Goal: Task Accomplishment & Management: Use online tool/utility

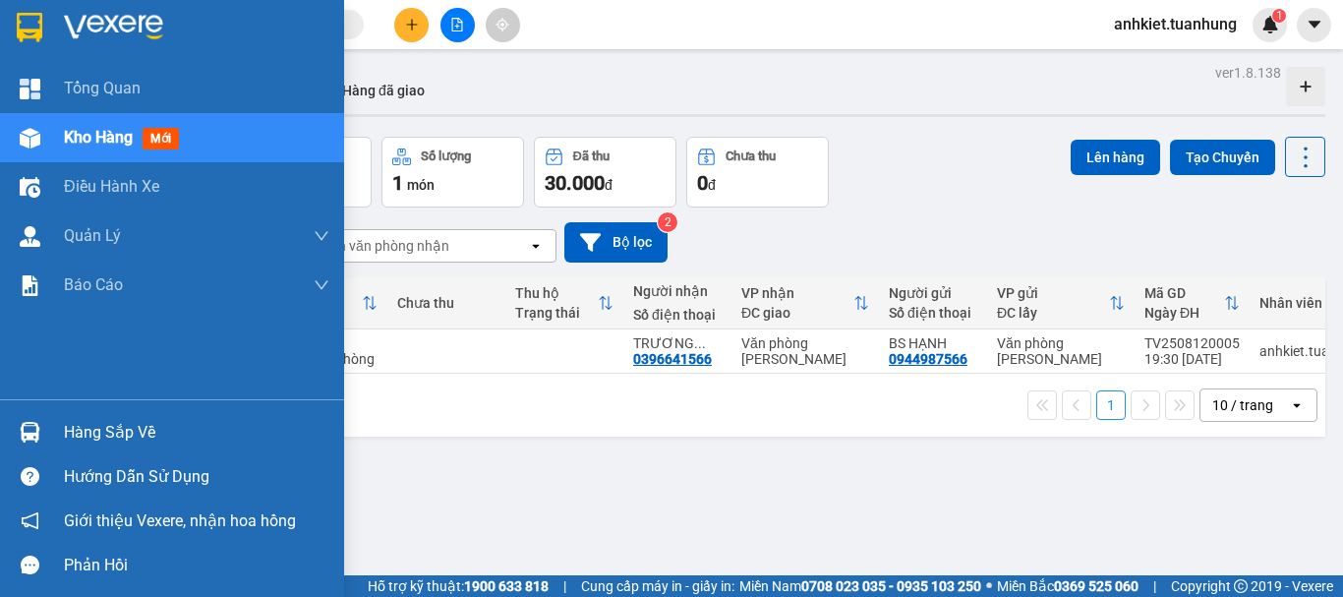
click at [62, 431] on div "Hàng sắp về" at bounding box center [172, 432] width 344 height 44
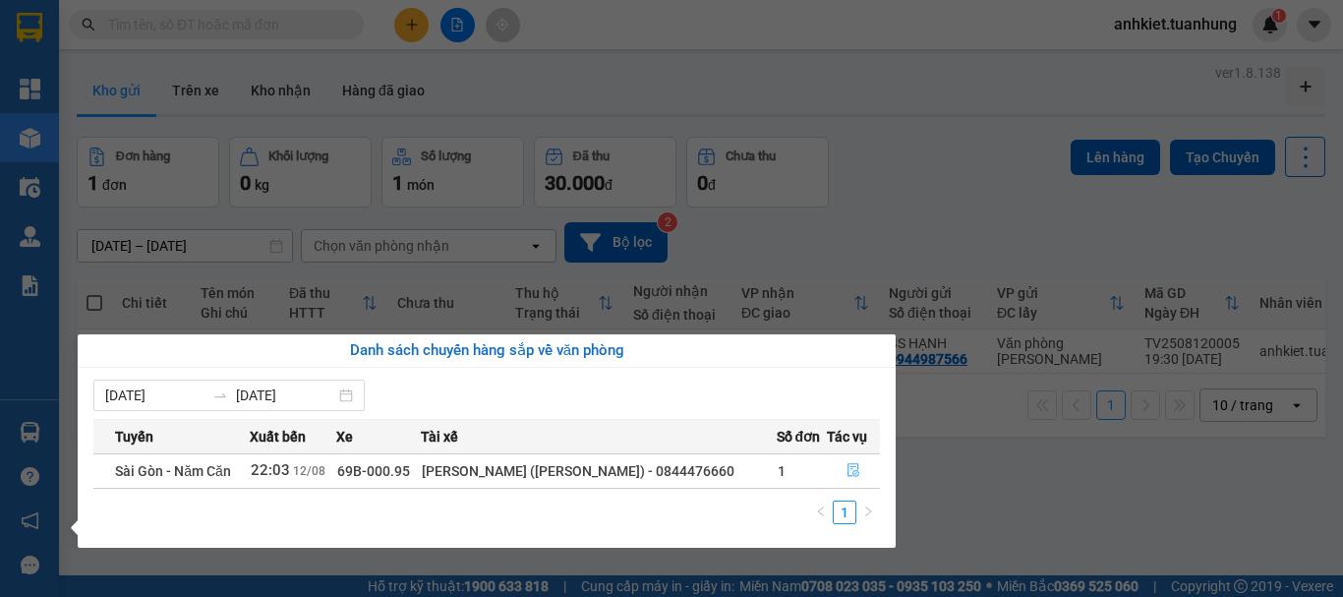
click at [856, 469] on icon "file-done" at bounding box center [854, 471] width 12 height 14
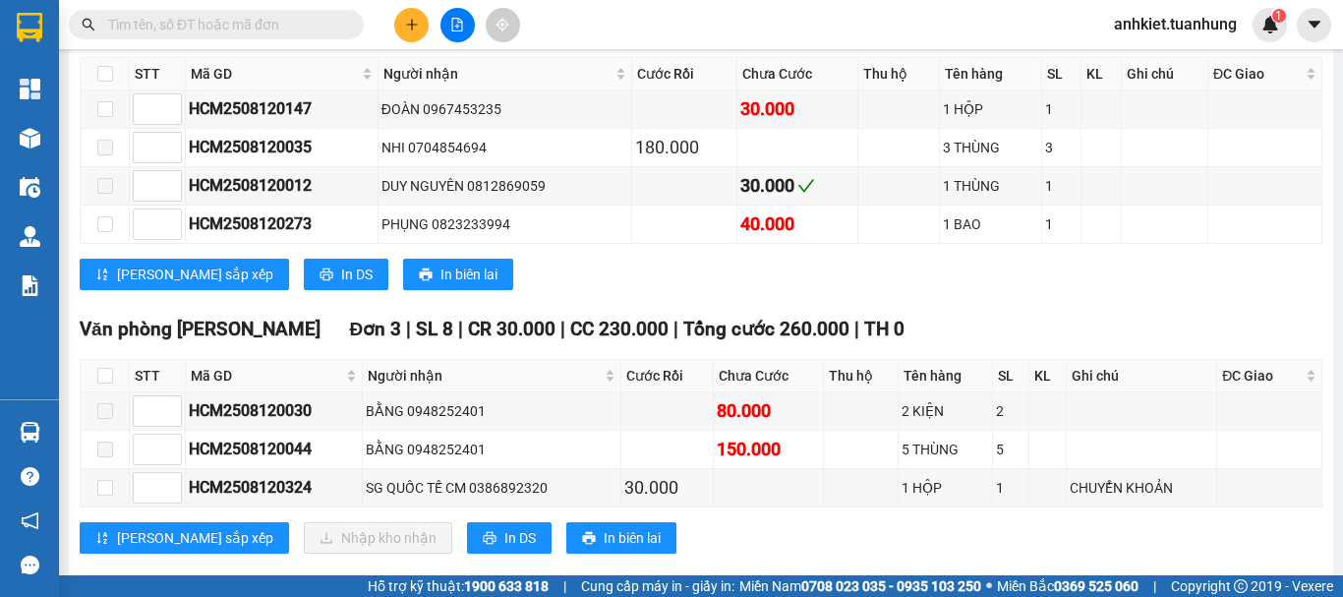
scroll to position [15206, 0]
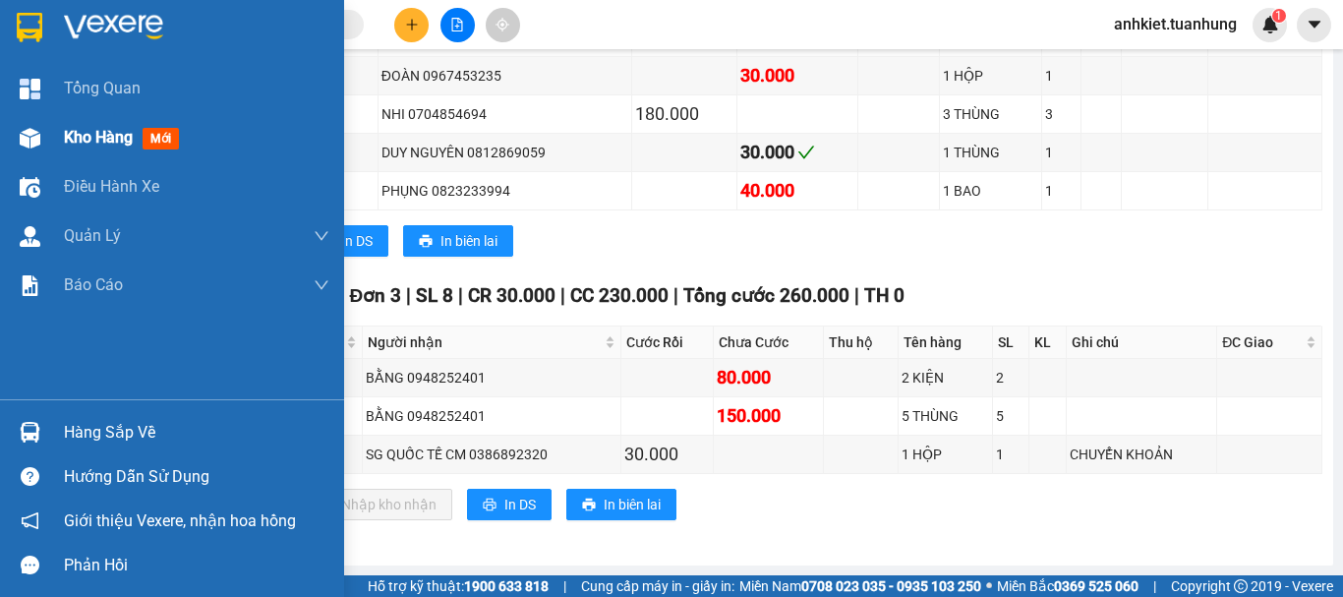
click at [178, 119] on div "Kho hàng mới" at bounding box center [197, 137] width 266 height 49
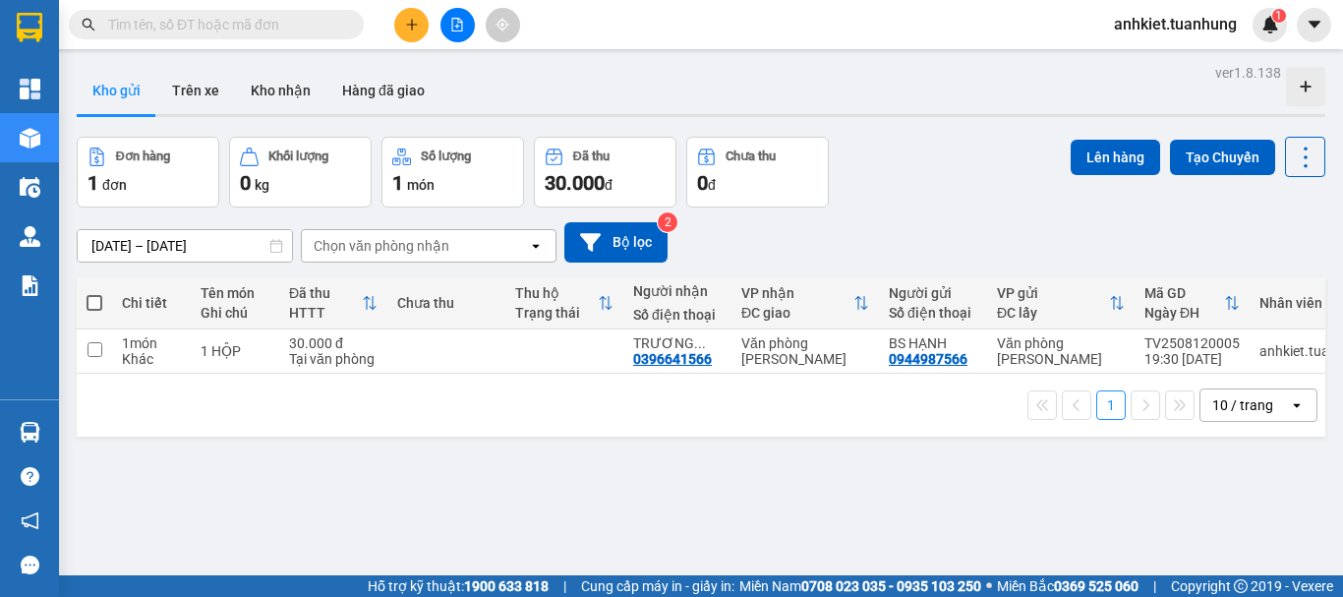
click at [94, 299] on span at bounding box center [95, 303] width 16 height 16
click at [94, 293] on input "checkbox" at bounding box center [94, 293] width 0 height 0
checkbox input "true"
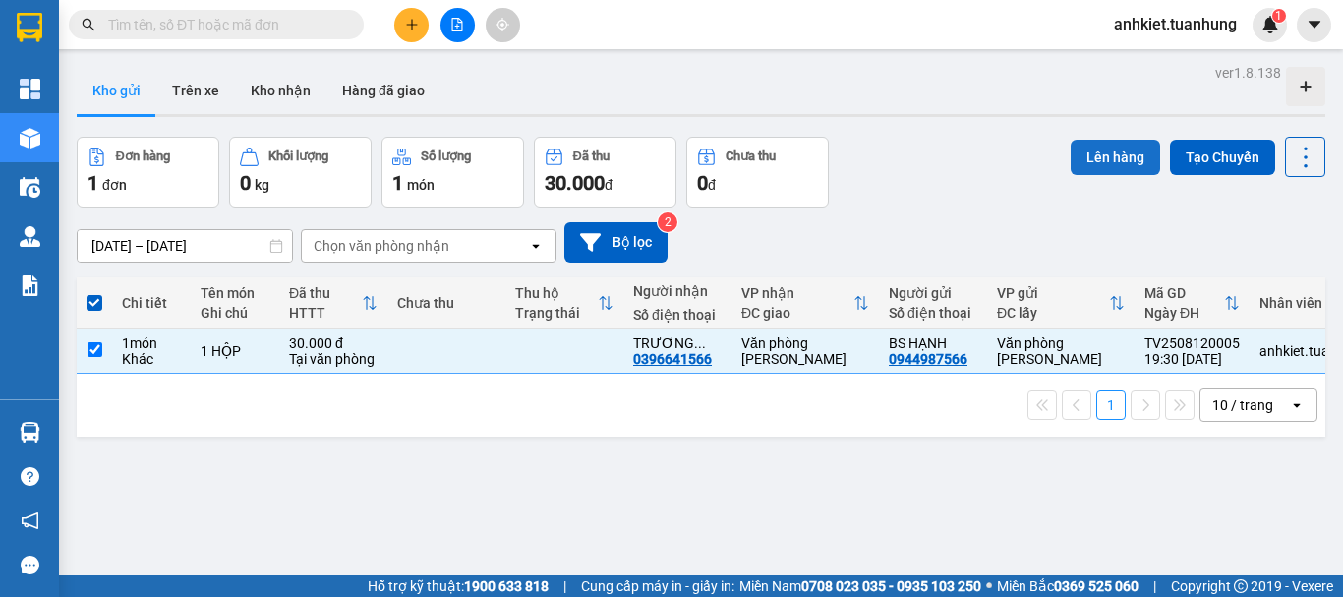
click at [1085, 152] on button "Lên hàng" at bounding box center [1115, 157] width 89 height 35
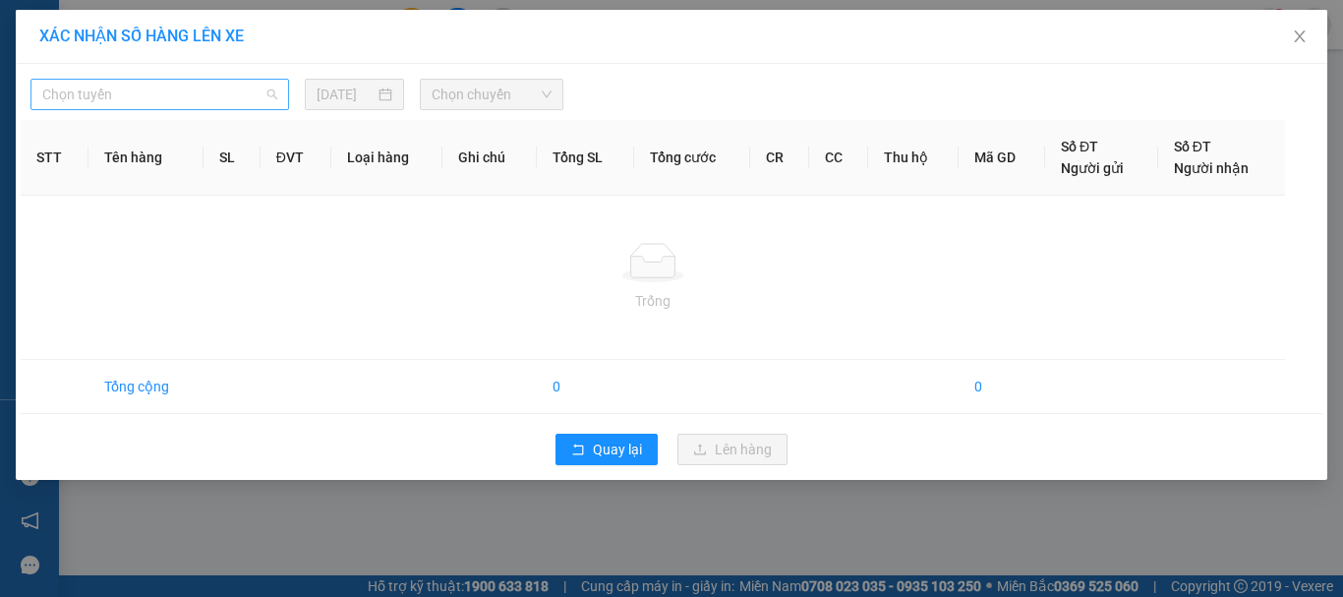
click at [143, 83] on span "Chọn tuyến" at bounding box center [159, 95] width 235 height 30
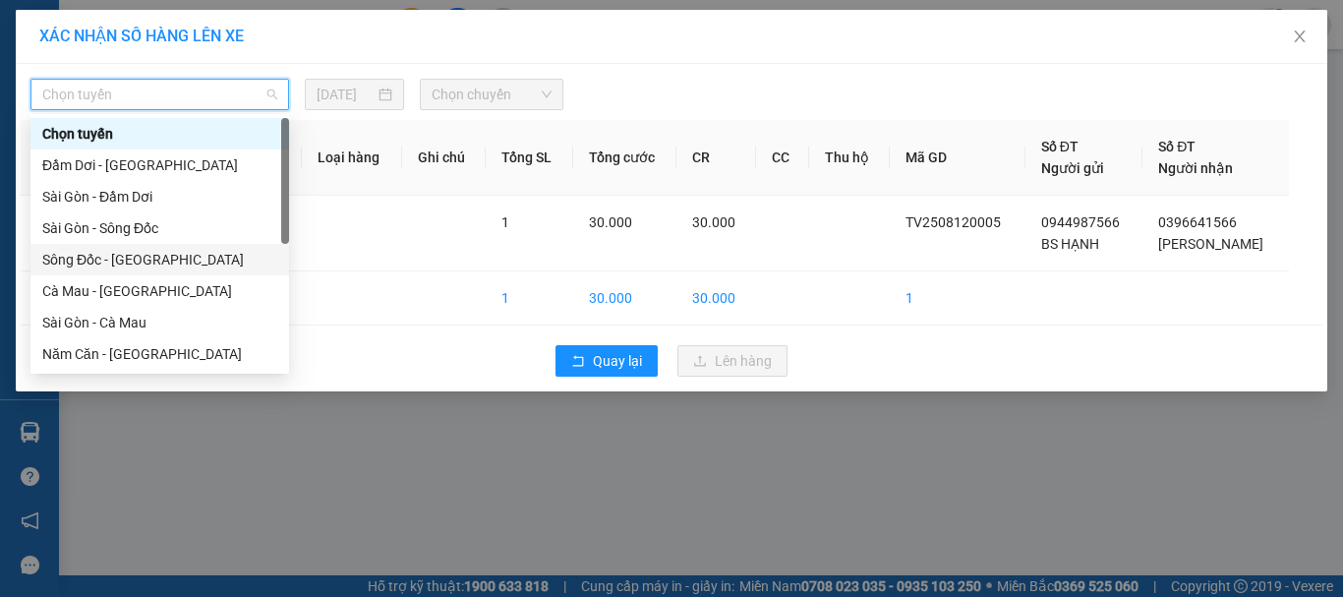
click at [150, 272] on div "Sông Đốc - [GEOGRAPHIC_DATA]" at bounding box center [159, 259] width 259 height 31
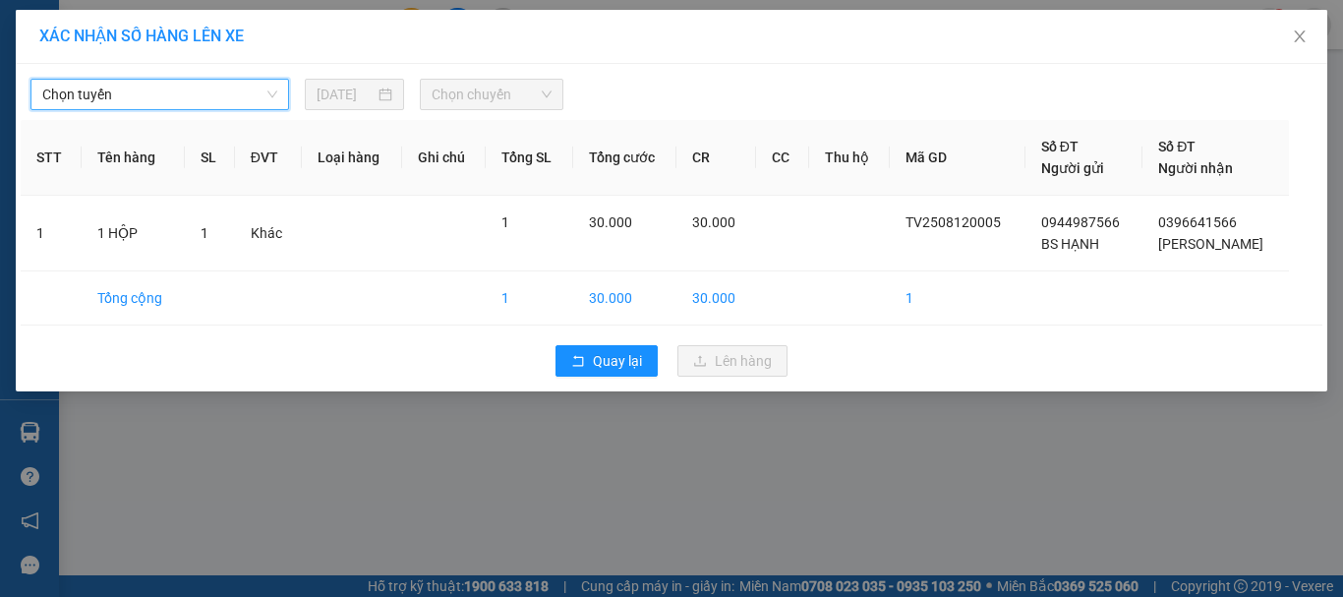
click at [513, 92] on span "Chọn chuyến" at bounding box center [492, 95] width 121 height 30
click at [565, 86] on div "Chọn chuyến" at bounding box center [492, 94] width 160 height 31
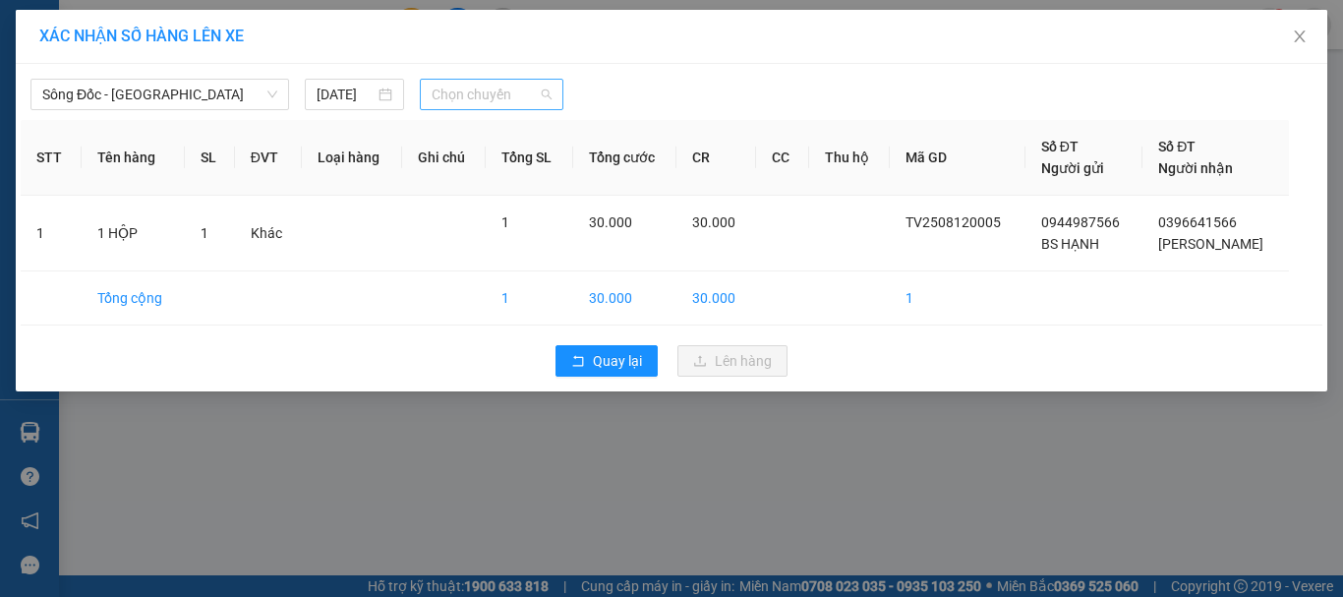
click at [549, 86] on span "Chọn chuyến" at bounding box center [492, 95] width 121 height 30
click at [135, 84] on span "Sông Đốc - [GEOGRAPHIC_DATA]" at bounding box center [159, 95] width 235 height 30
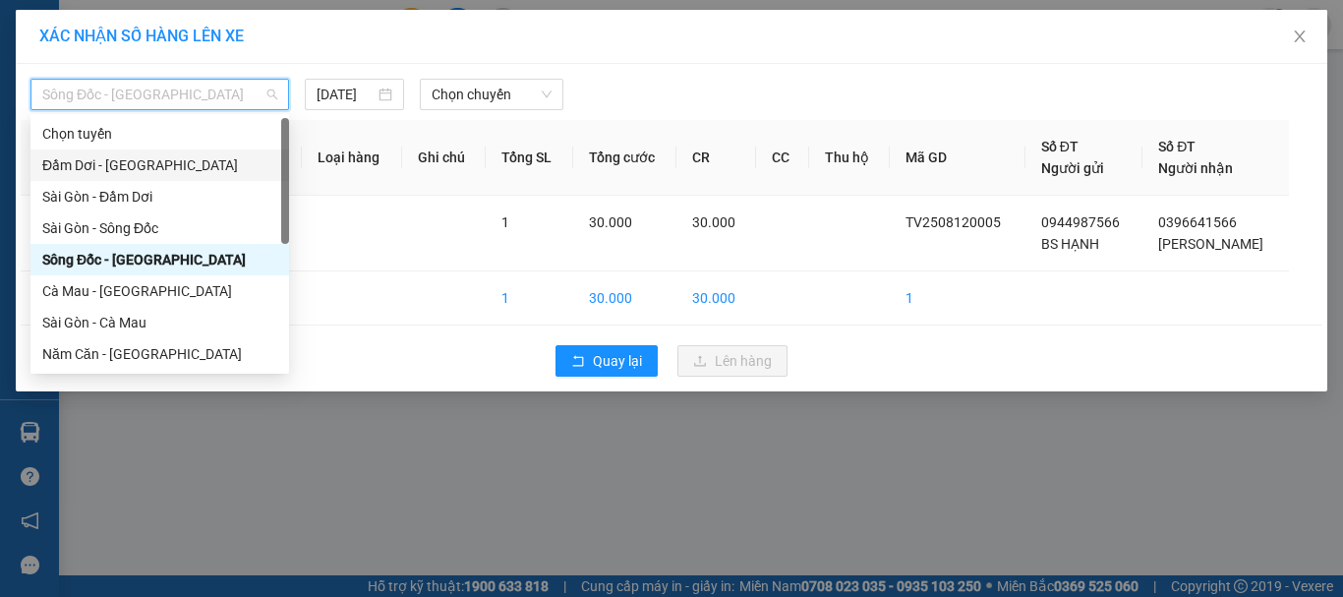
click at [138, 174] on div "Đầm Dơi - [GEOGRAPHIC_DATA]" at bounding box center [159, 165] width 235 height 22
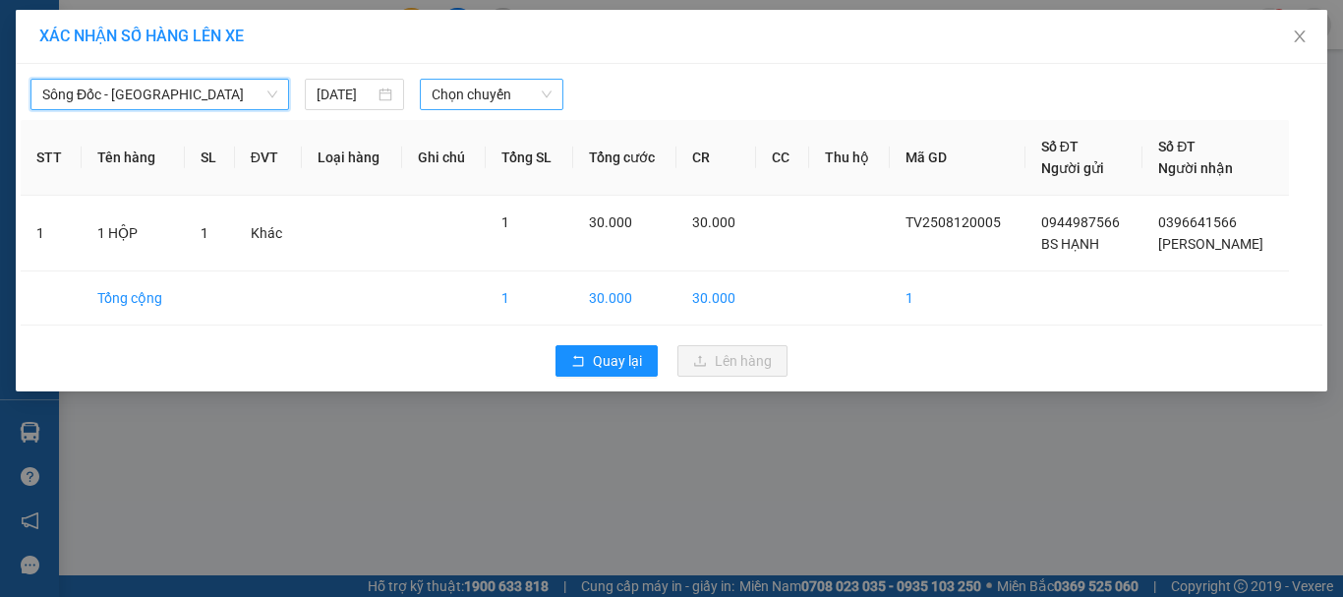
click at [521, 95] on span "Chọn chuyến" at bounding box center [492, 95] width 121 height 30
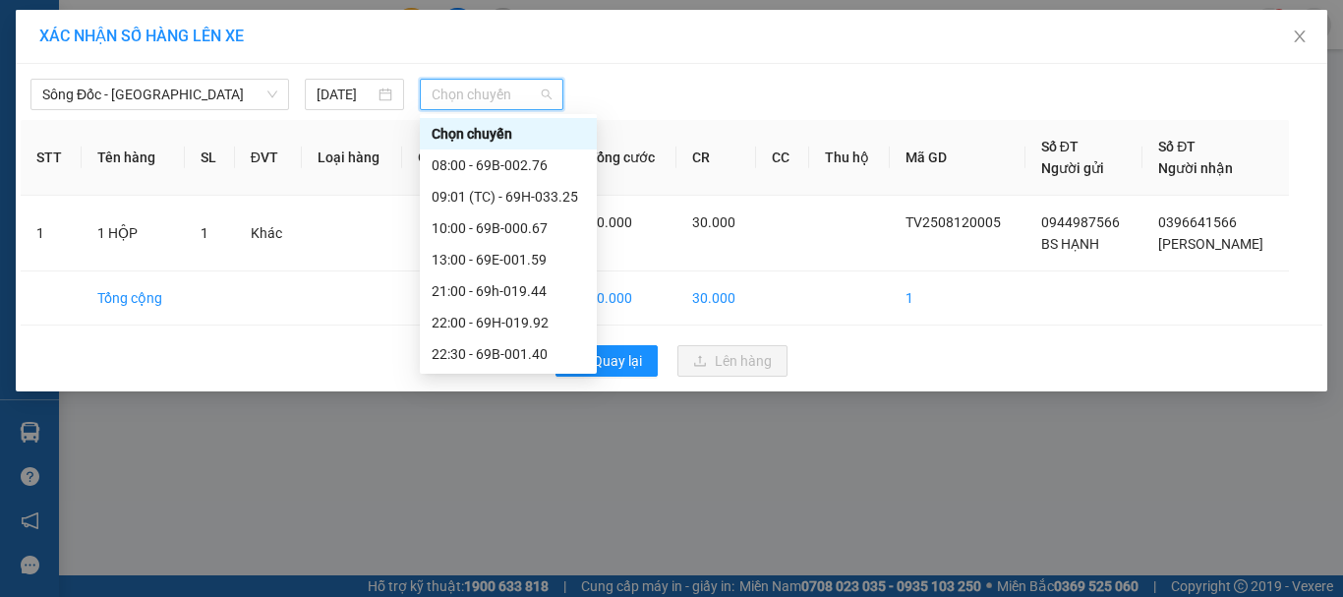
click at [130, 113] on div "Sông Đốc - [GEOGRAPHIC_DATA] [DATE] Chọn chuyến STT Tên hàng SL ĐVT Loại hàng G…" at bounding box center [672, 227] width 1312 height 327
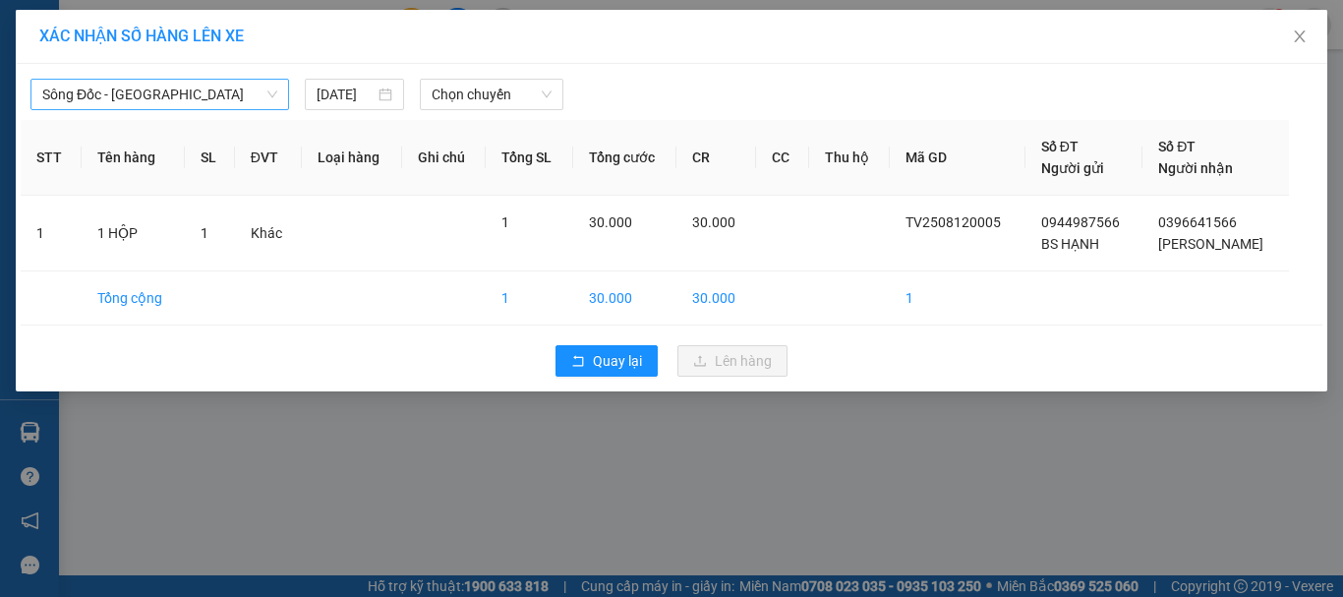
click at [130, 106] on span "Sông Đốc - [GEOGRAPHIC_DATA]" at bounding box center [159, 95] width 235 height 30
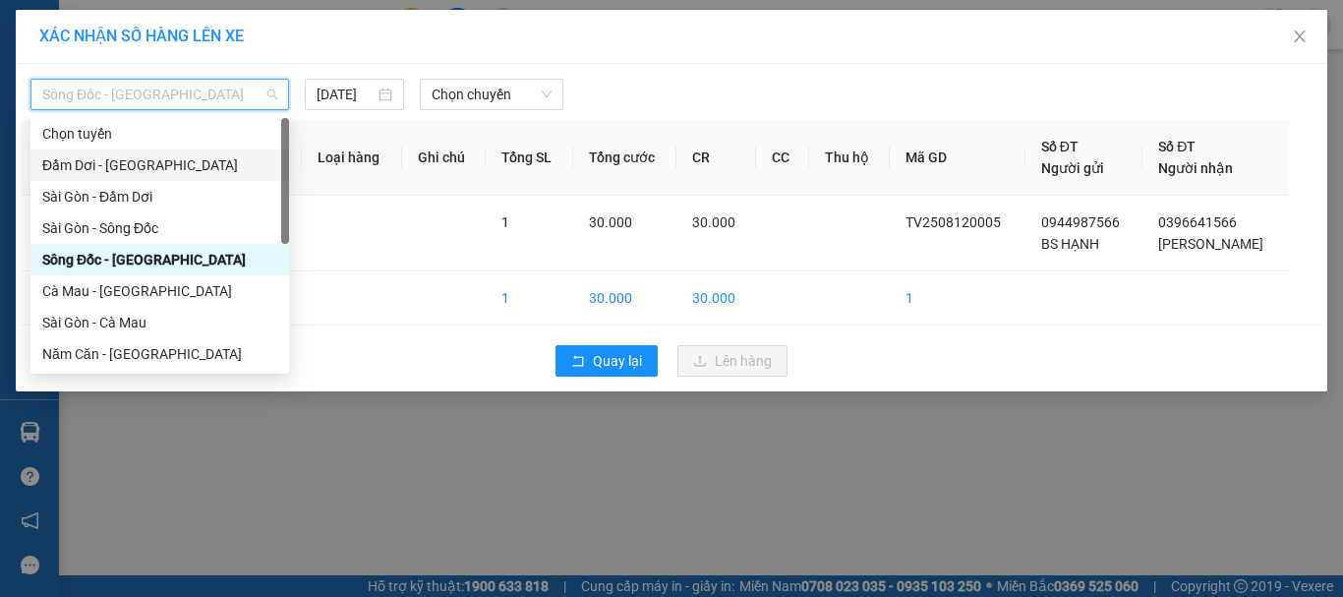
click at [127, 167] on div "Đầm Dơi - [GEOGRAPHIC_DATA]" at bounding box center [159, 165] width 235 height 22
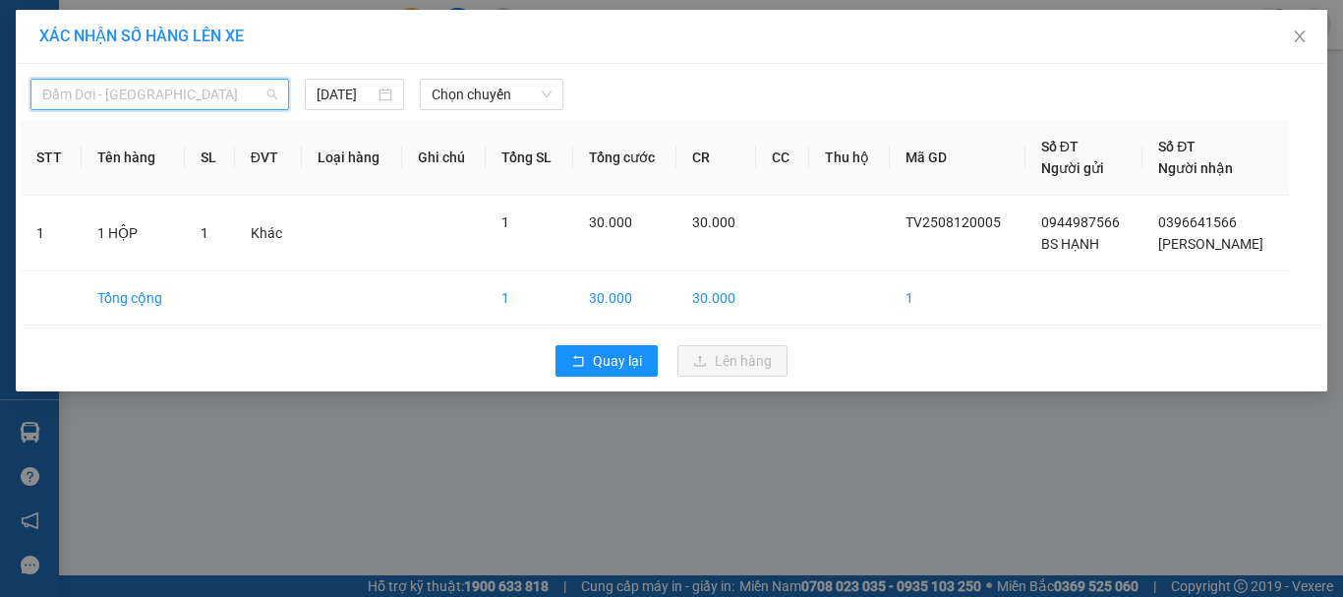
click at [72, 89] on span "Đầm Dơi - [GEOGRAPHIC_DATA]" at bounding box center [159, 95] width 235 height 30
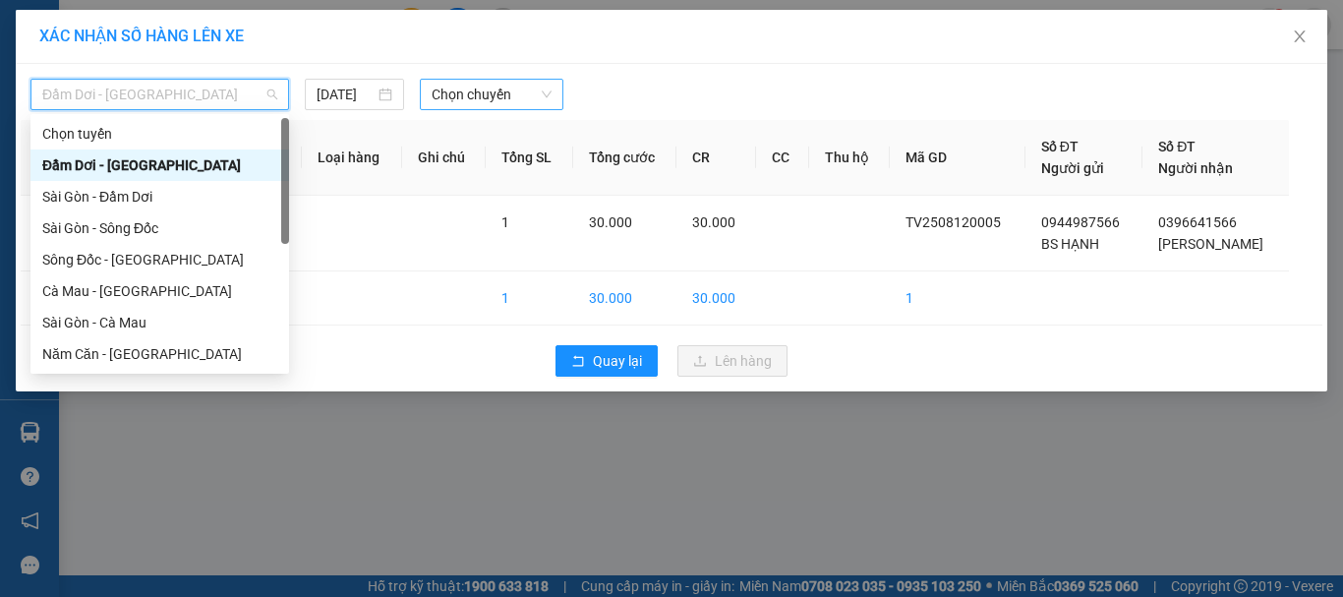
click at [489, 84] on span "Chọn chuyến" at bounding box center [492, 95] width 121 height 30
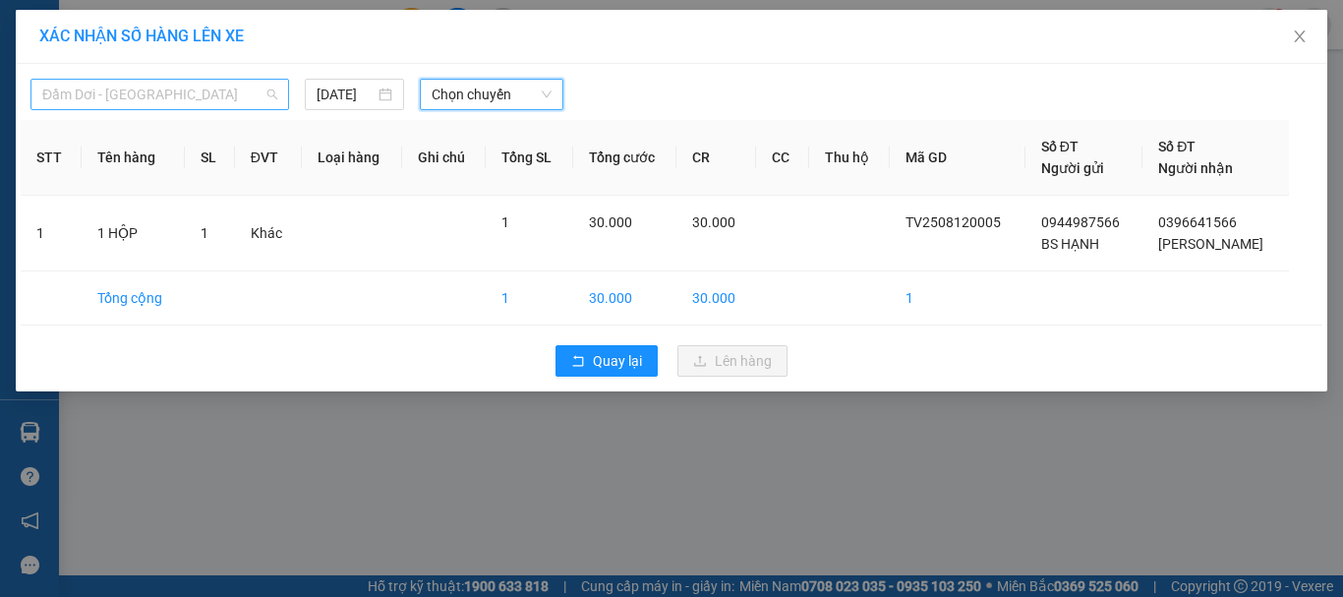
click at [102, 92] on span "Đầm Dơi - [GEOGRAPHIC_DATA]" at bounding box center [159, 95] width 235 height 30
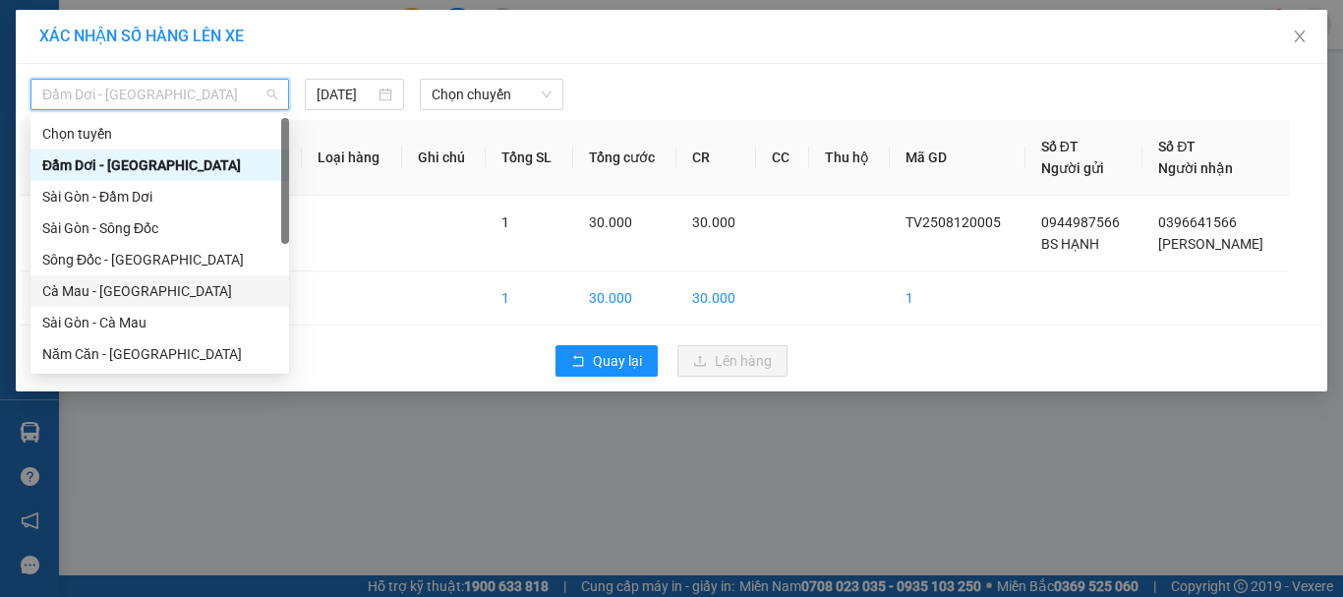
click at [149, 298] on div "Cà Mau - [GEOGRAPHIC_DATA]" at bounding box center [159, 291] width 235 height 22
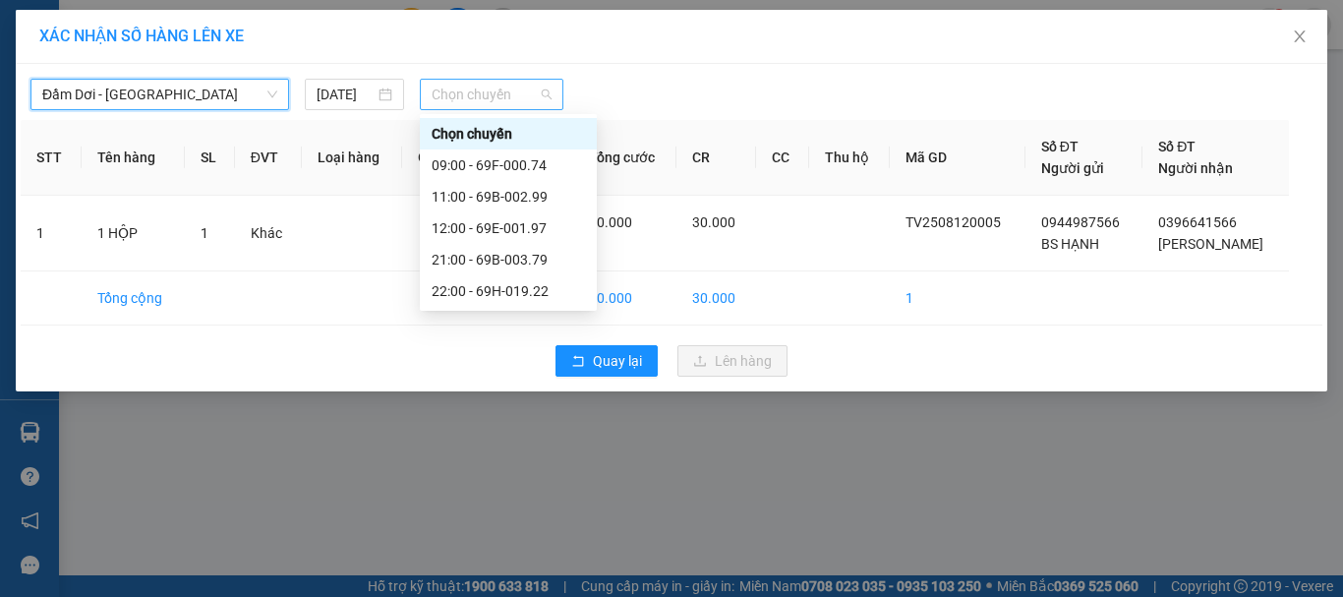
click at [531, 96] on span "Chọn chuyến" at bounding box center [492, 95] width 121 height 30
click at [94, 104] on span "Đầm Dơi - [GEOGRAPHIC_DATA]" at bounding box center [159, 95] width 235 height 30
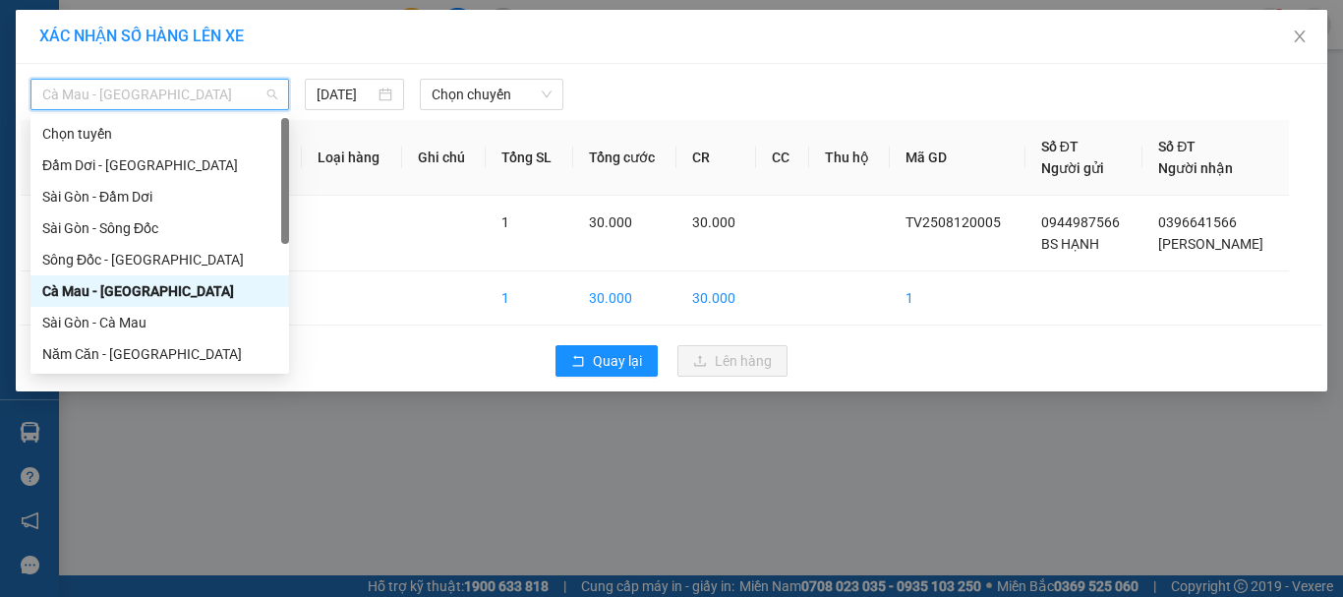
click at [149, 286] on div "Cà Mau - [GEOGRAPHIC_DATA]" at bounding box center [159, 291] width 235 height 22
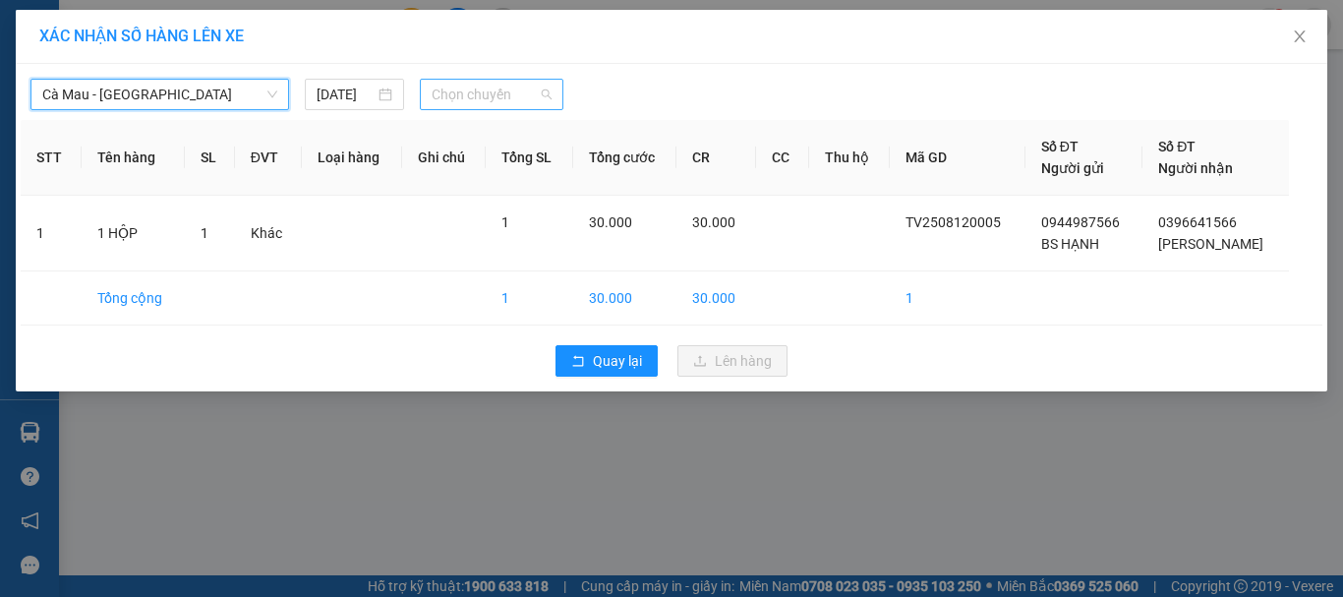
click at [459, 97] on span "Chọn chuyến" at bounding box center [492, 95] width 121 height 30
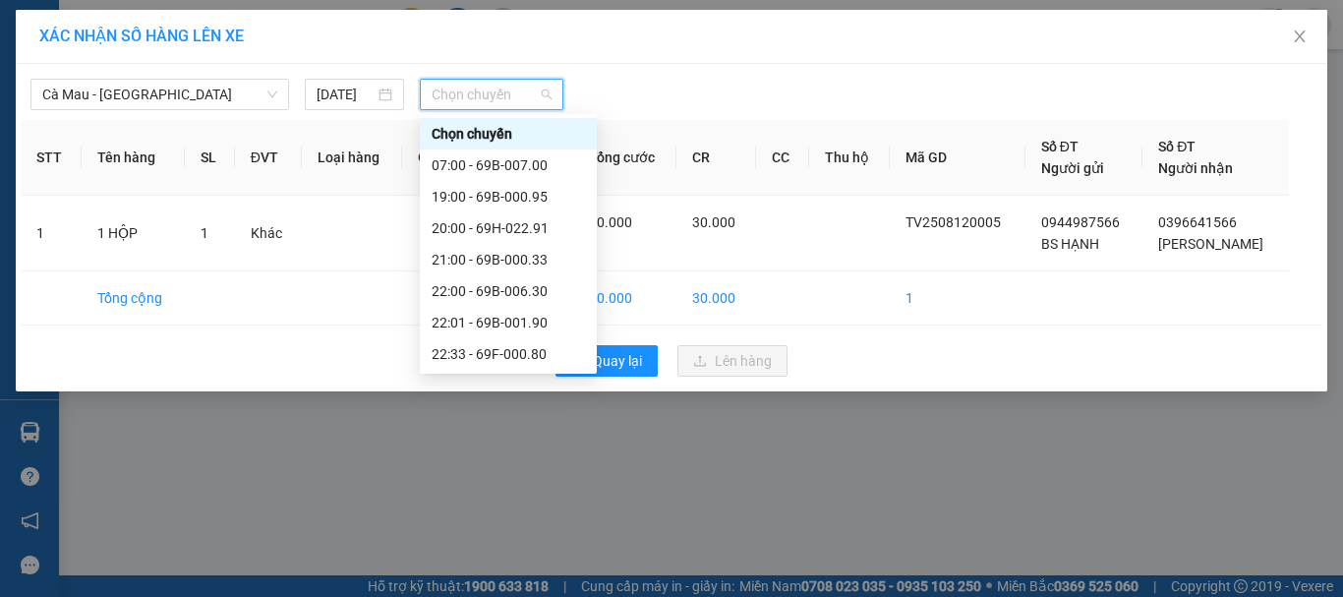
click at [137, 78] on div "Cà Mau - [GEOGRAPHIC_DATA] [DATE] Chọn chuyến" at bounding box center [672, 89] width 1302 height 41
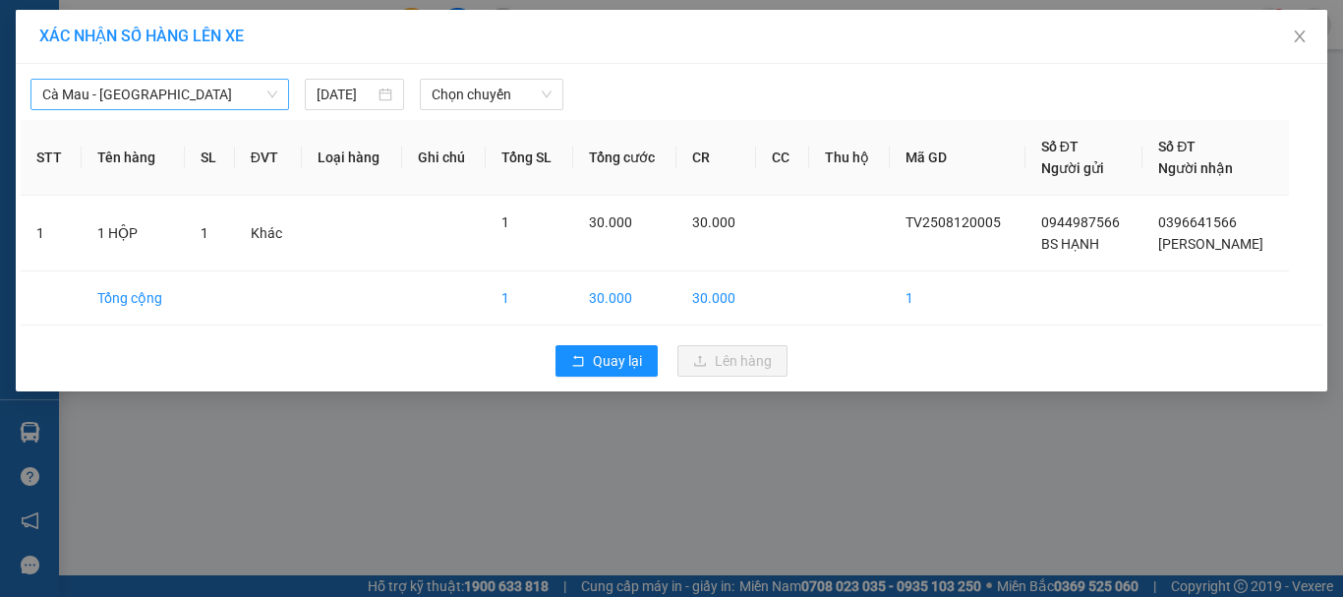
click at [142, 101] on span "Cà Mau - [GEOGRAPHIC_DATA]" at bounding box center [159, 95] width 235 height 30
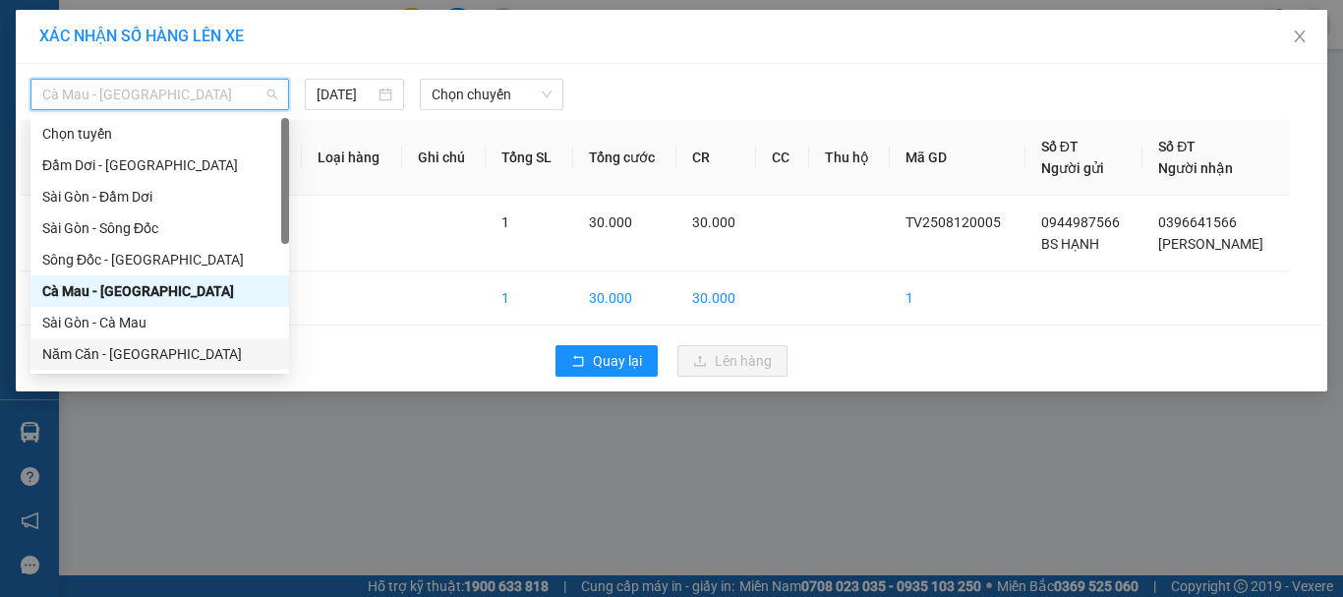
click at [153, 349] on div "Năm Căn - [GEOGRAPHIC_DATA]" at bounding box center [159, 354] width 235 height 22
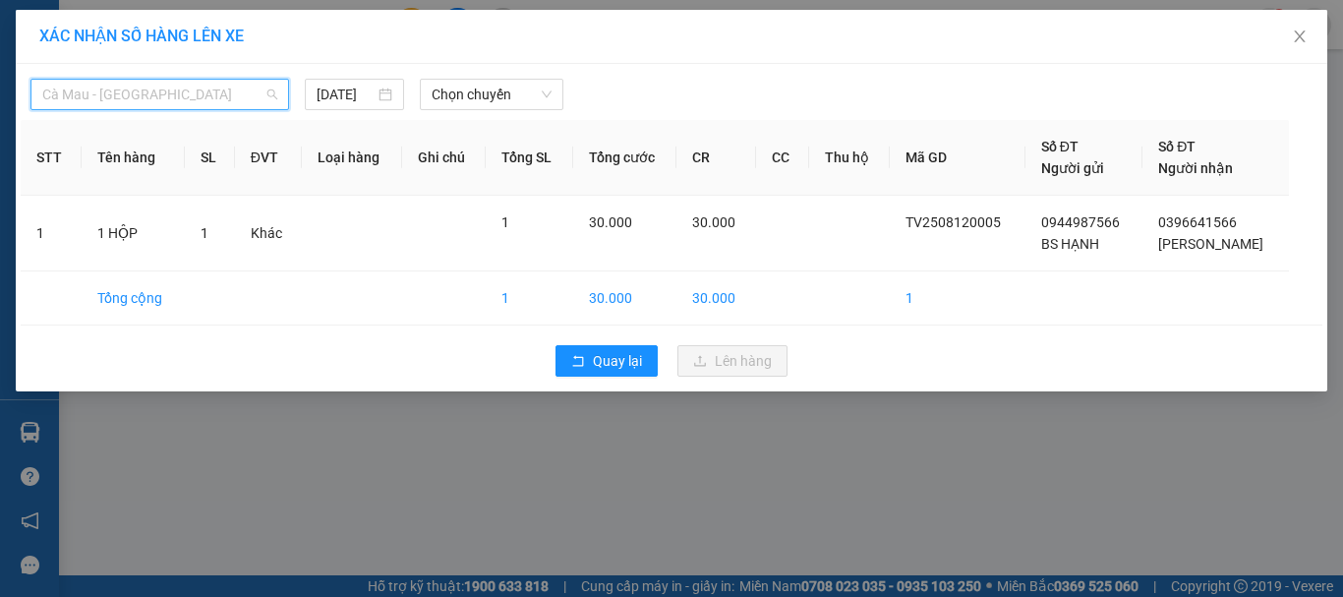
click at [118, 90] on span "Cà Mau - [GEOGRAPHIC_DATA]" at bounding box center [159, 95] width 235 height 30
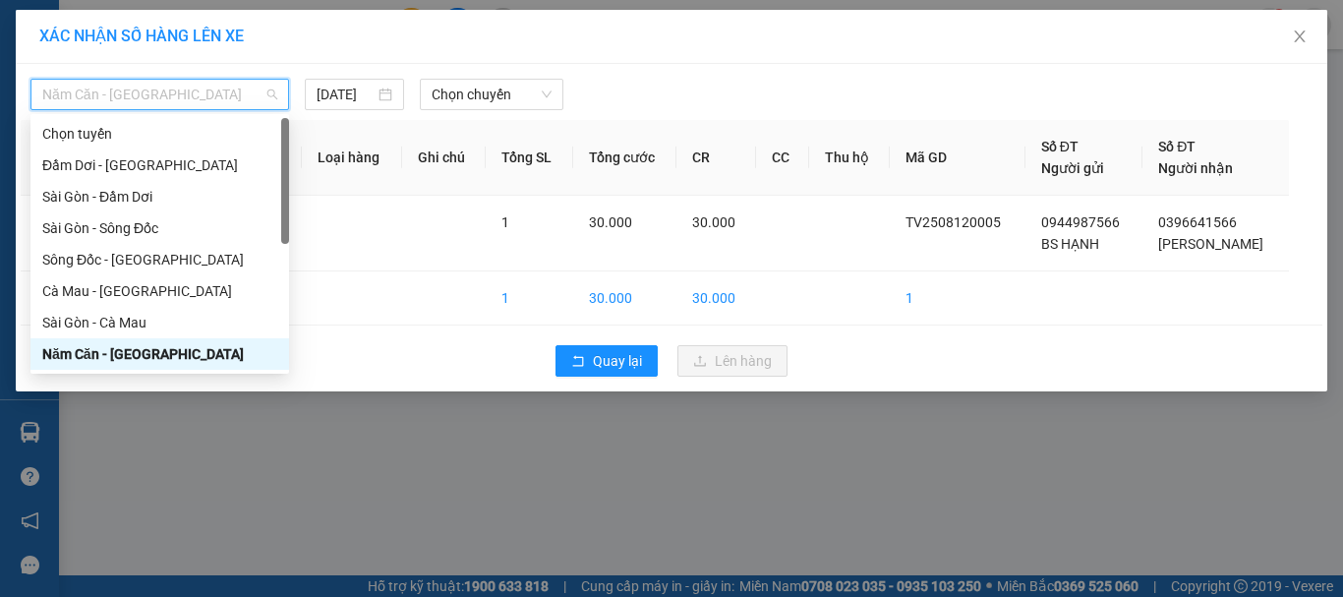
click at [129, 356] on div "Năm Căn - [GEOGRAPHIC_DATA]" at bounding box center [159, 354] width 235 height 22
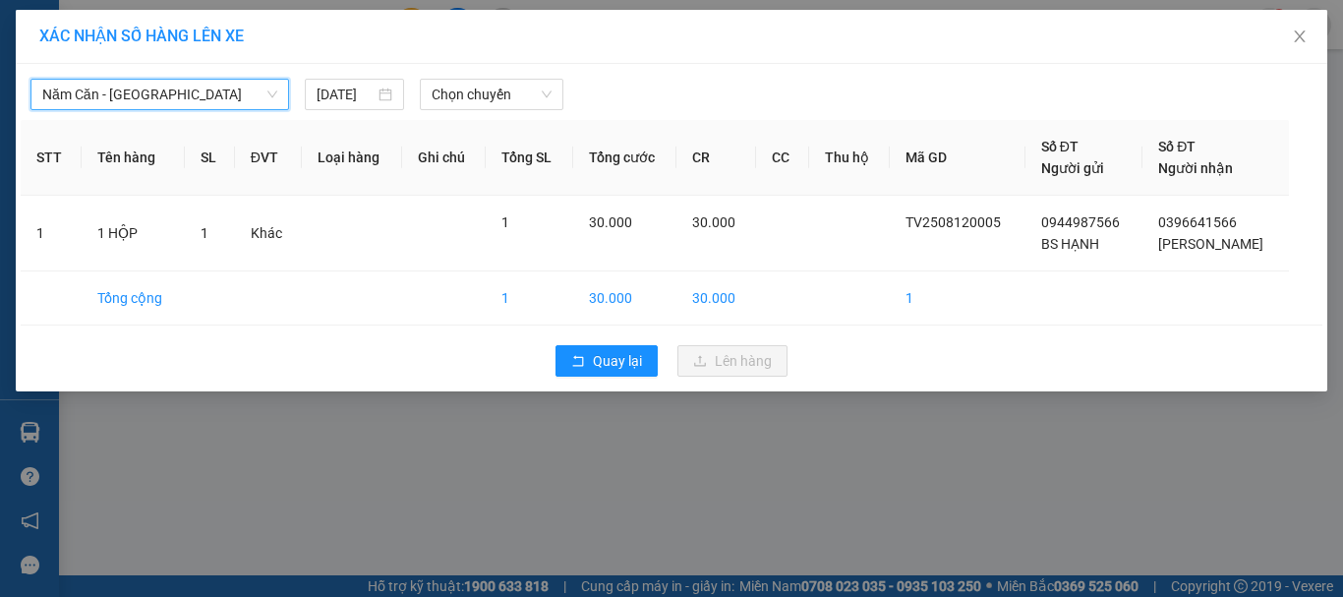
click at [497, 114] on div "Năm Căn - [GEOGRAPHIC_DATA] Năm Căn - [GEOGRAPHIC_DATA] [DATE] Chọn chuyến STT …" at bounding box center [672, 227] width 1312 height 327
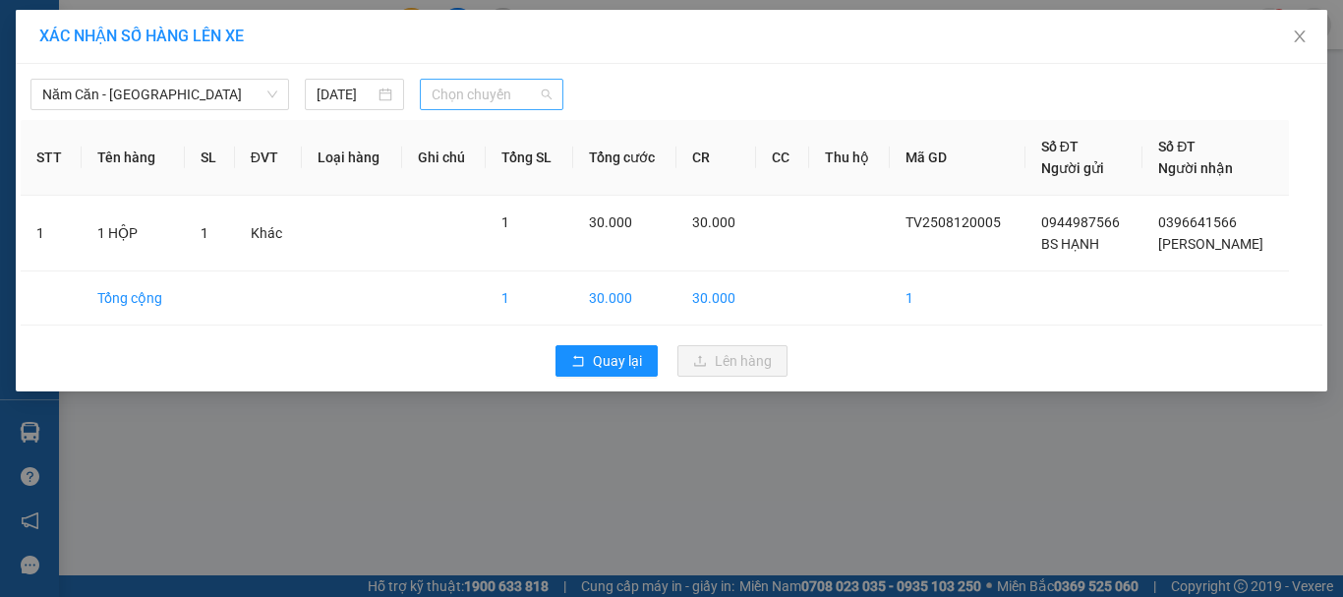
click at [499, 96] on span "Chọn chuyến" at bounding box center [492, 95] width 121 height 30
click at [156, 83] on span "Năm Căn - [GEOGRAPHIC_DATA]" at bounding box center [159, 95] width 235 height 30
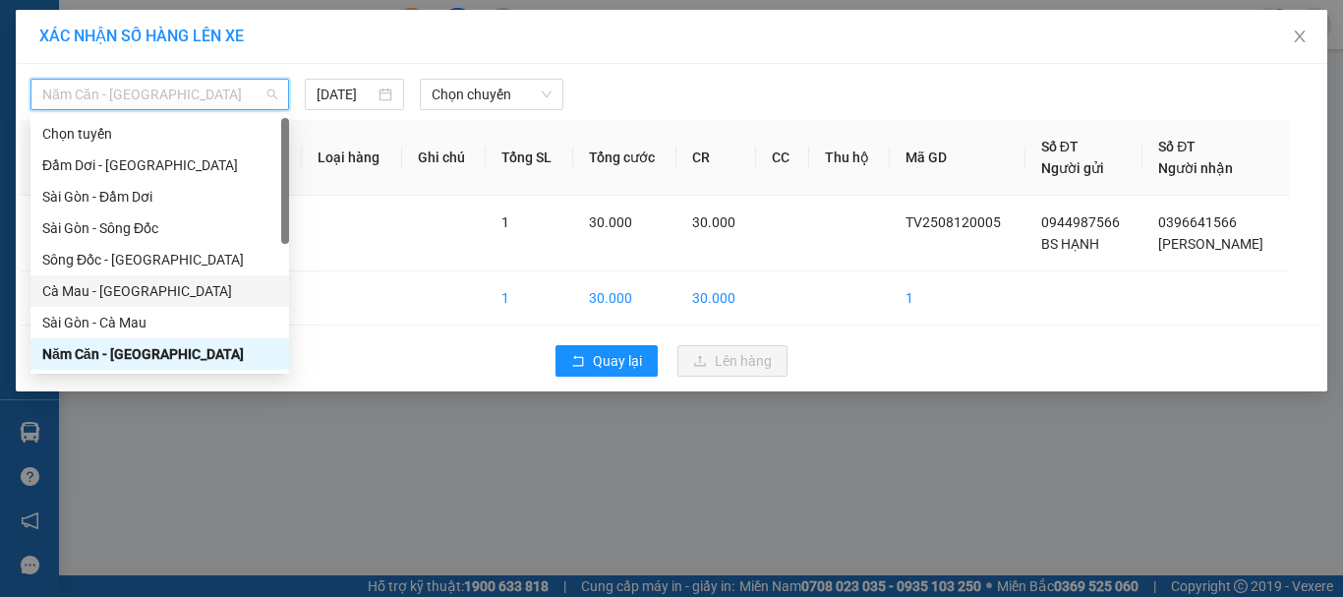
click at [95, 289] on div "Cà Mau - [GEOGRAPHIC_DATA]" at bounding box center [159, 291] width 235 height 22
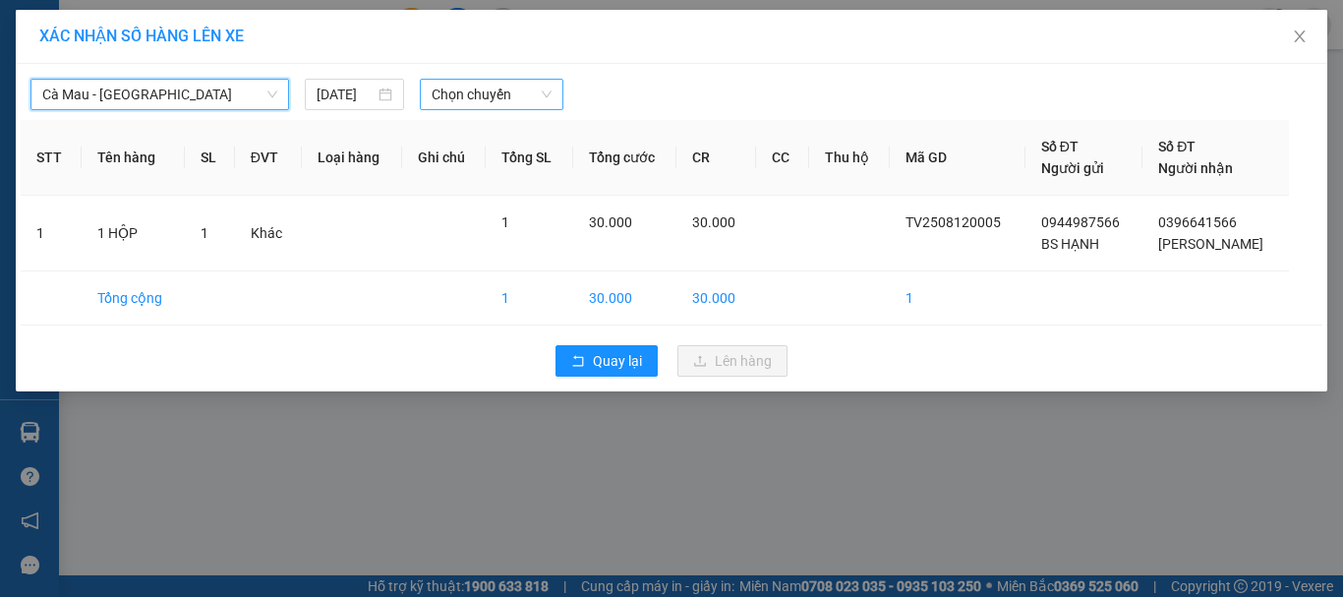
click at [429, 86] on div "Chọn chuyến" at bounding box center [492, 94] width 145 height 31
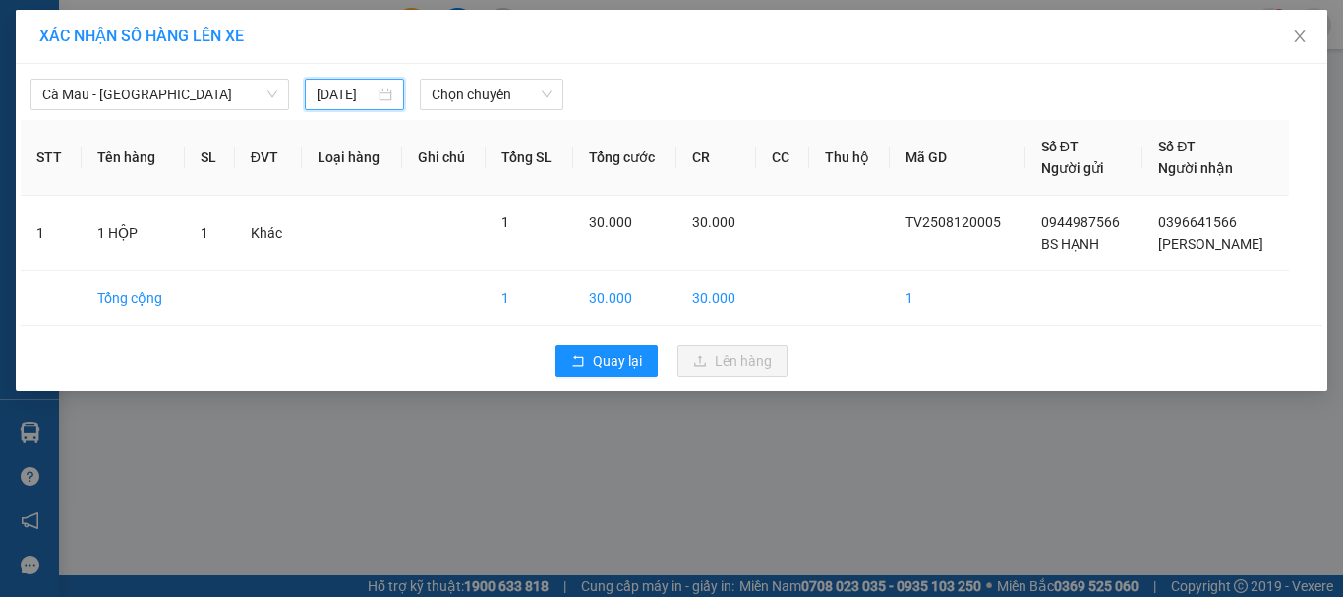
click at [335, 91] on input "[DATE]" at bounding box center [345, 95] width 57 height 22
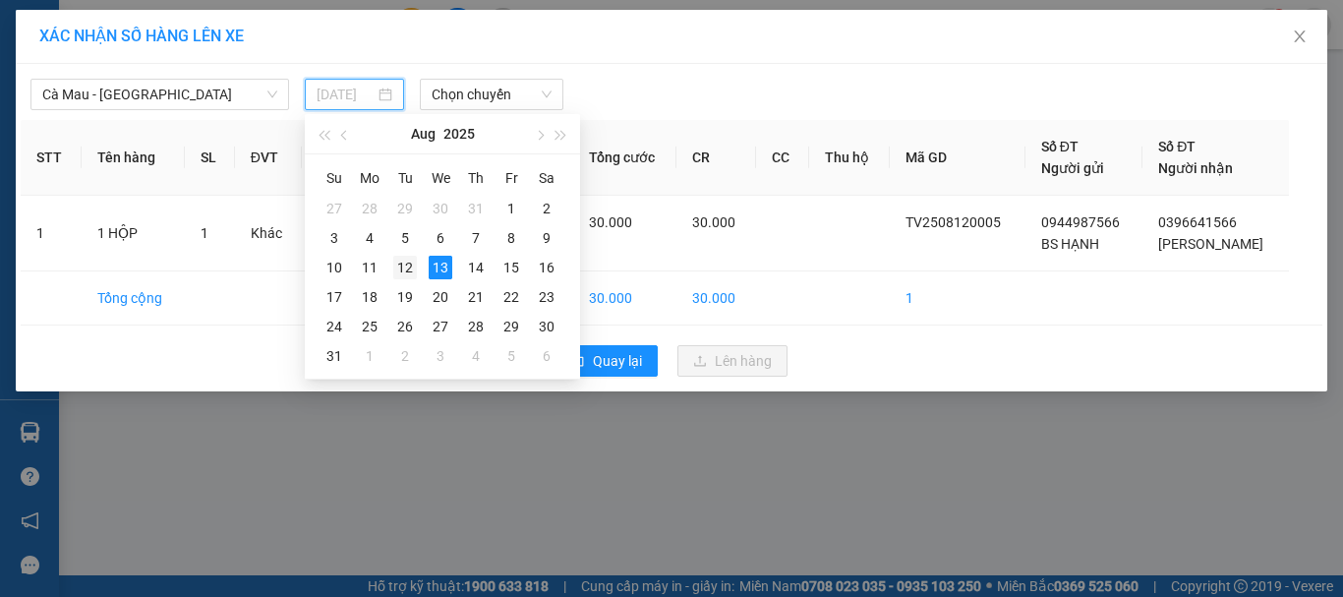
click at [415, 272] on div "12" at bounding box center [405, 268] width 24 height 24
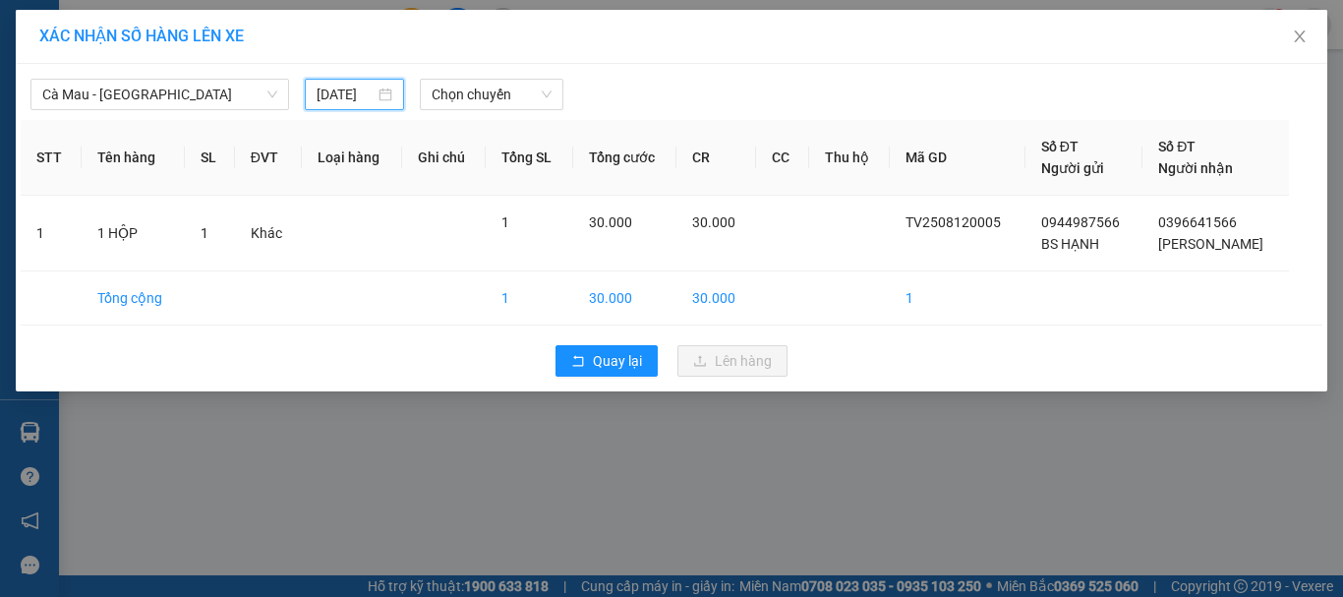
click at [339, 95] on input "[DATE]" at bounding box center [345, 95] width 57 height 22
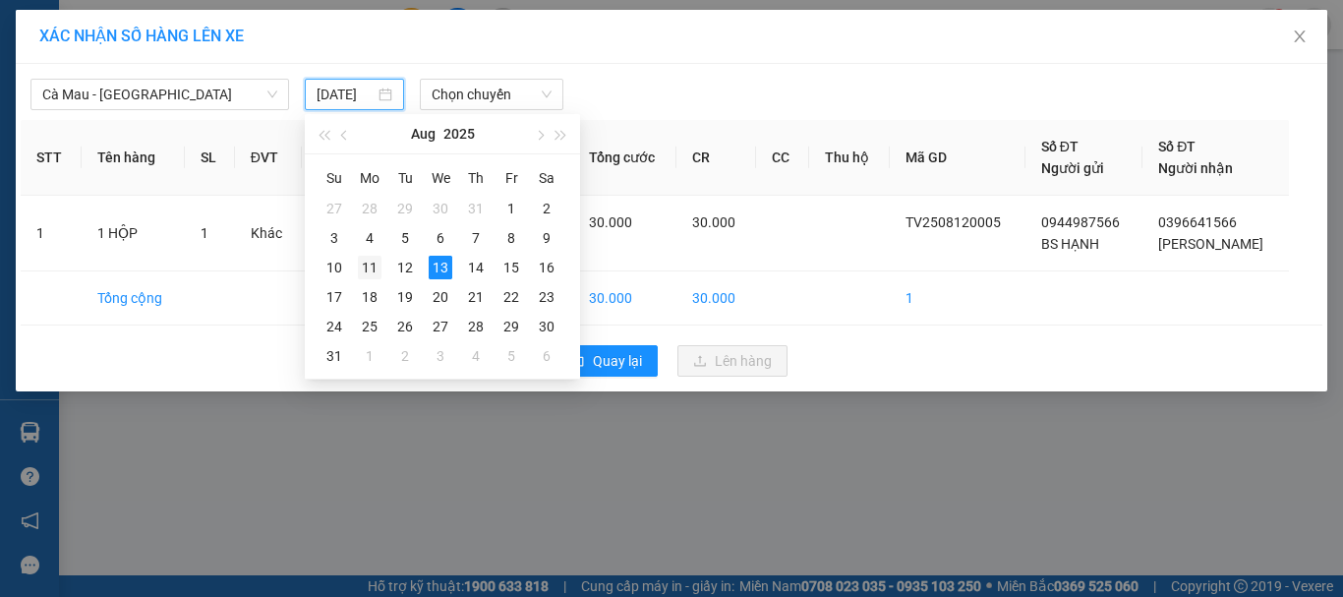
type input "[DATE]"
click at [398, 270] on div "12" at bounding box center [405, 268] width 24 height 24
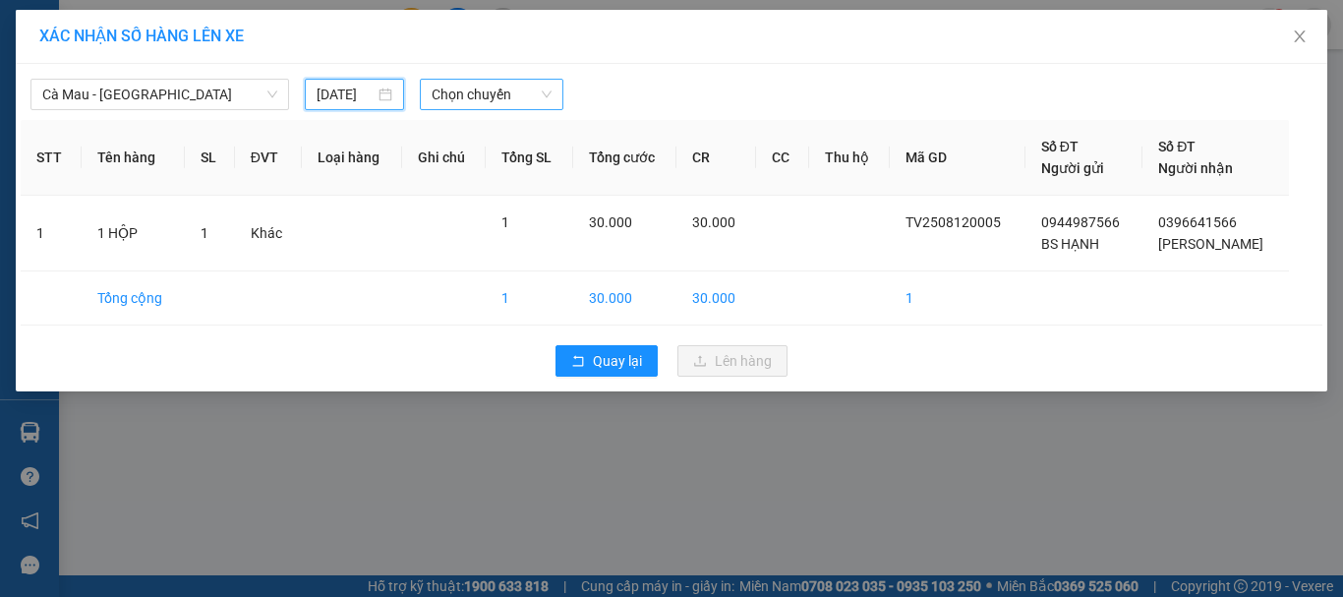
click at [491, 95] on span "Chọn chuyến" at bounding box center [492, 95] width 121 height 30
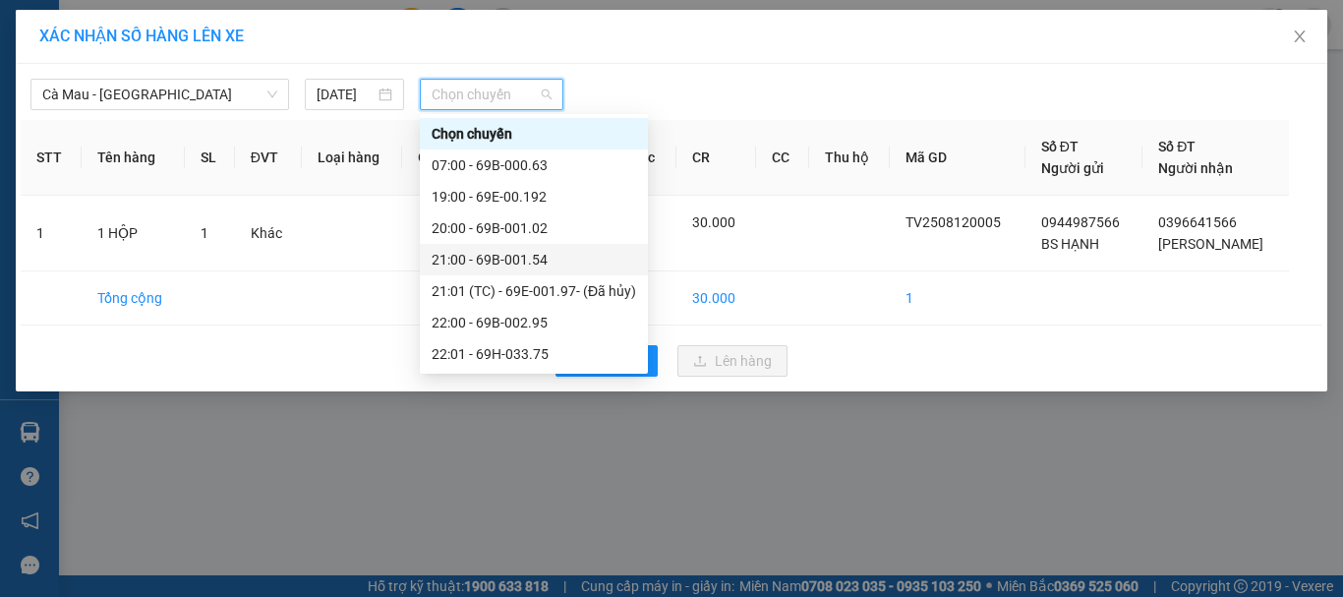
click at [501, 255] on div "21:00 - 69B-001.54" at bounding box center [534, 260] width 205 height 22
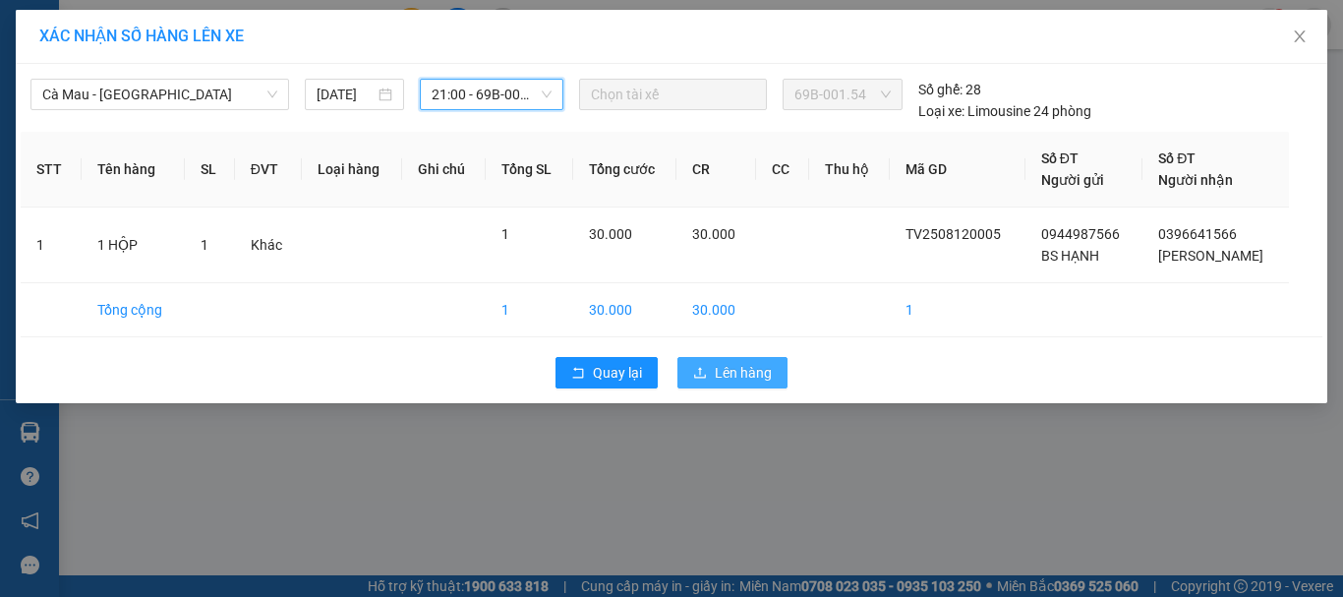
click at [735, 365] on span "Lên hàng" at bounding box center [743, 373] width 57 height 22
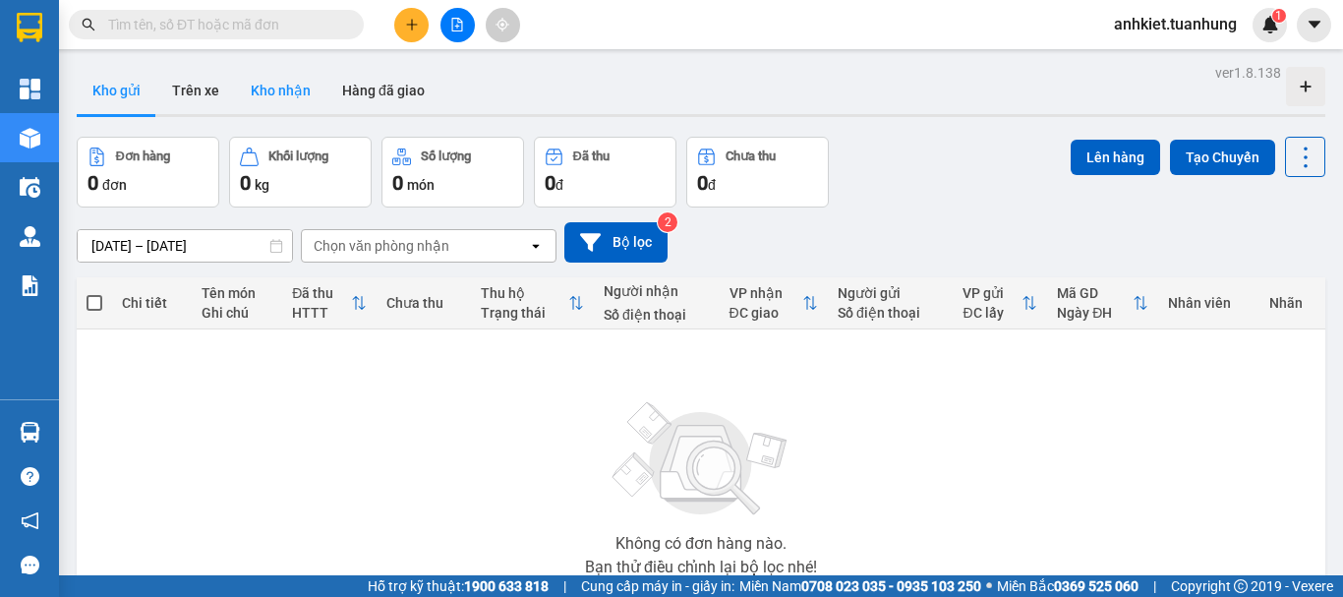
click at [295, 88] on button "Kho nhận" at bounding box center [280, 90] width 91 height 47
